Goal: Information Seeking & Learning: Learn about a topic

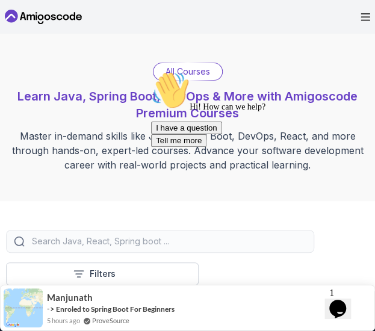
click at [151, 71] on icon "Chat attention grabber" at bounding box center [151, 71] width 0 height 0
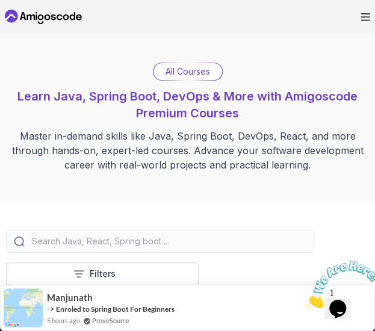
drag, startPoint x: 360, startPoint y: 11, endPoint x: 365, endPoint y: 23, distance: 12.4
click at [365, 23] on nav "Products Resources Pricing Testimonials For Business Members Area" at bounding box center [188, 17] width 366 height 34
click at [365, 20] on icon "Open Menu" at bounding box center [366, 17] width 10 height 8
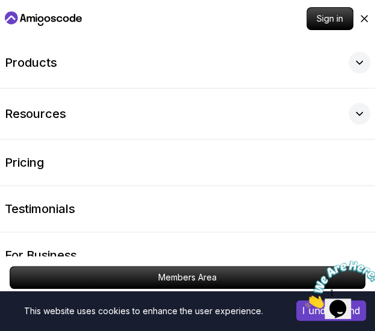
click at [370, 16] on div "Sign in" at bounding box center [187, 18] width 375 height 37
click at [368, 17] on icon at bounding box center [364, 19] width 12 height 12
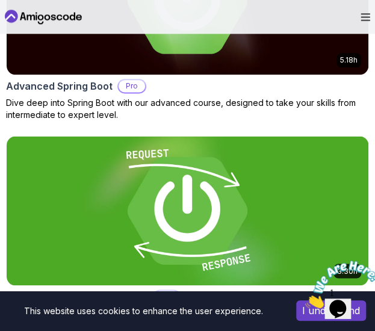
scroll to position [340, 0]
